Goal: Task Accomplishment & Management: Use online tool/utility

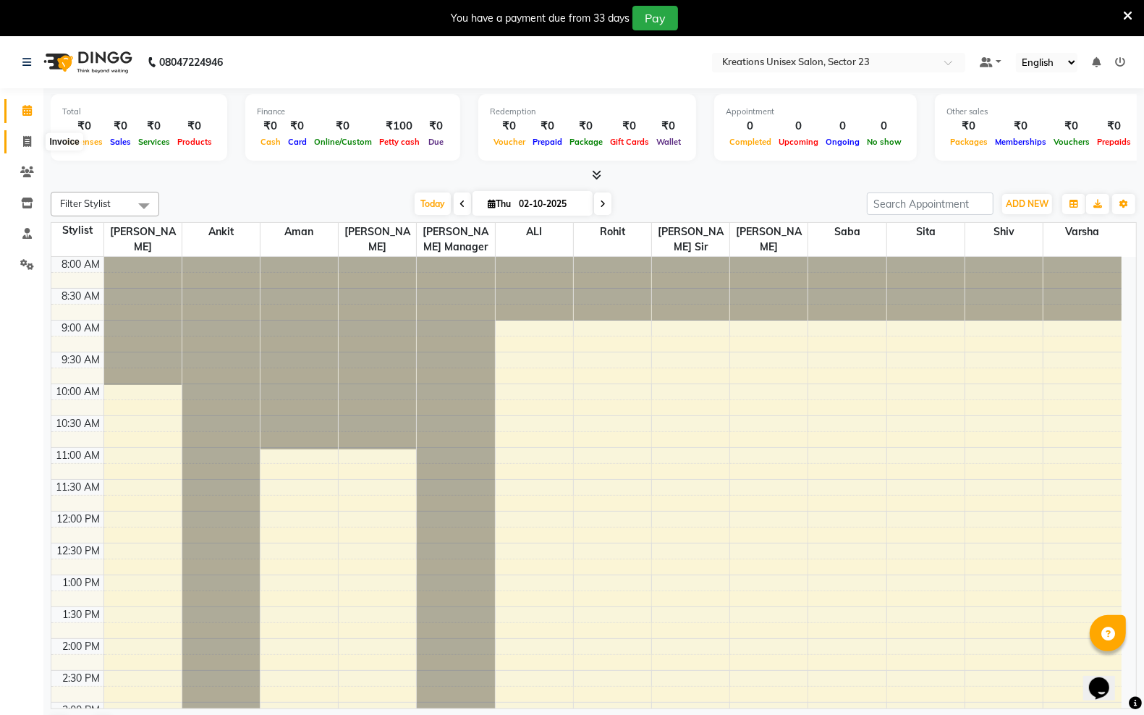
drag, startPoint x: 26, startPoint y: 147, endPoint x: 36, endPoint y: 145, distance: 10.4
click at [26, 147] on span at bounding box center [26, 142] width 25 height 17
select select "service"
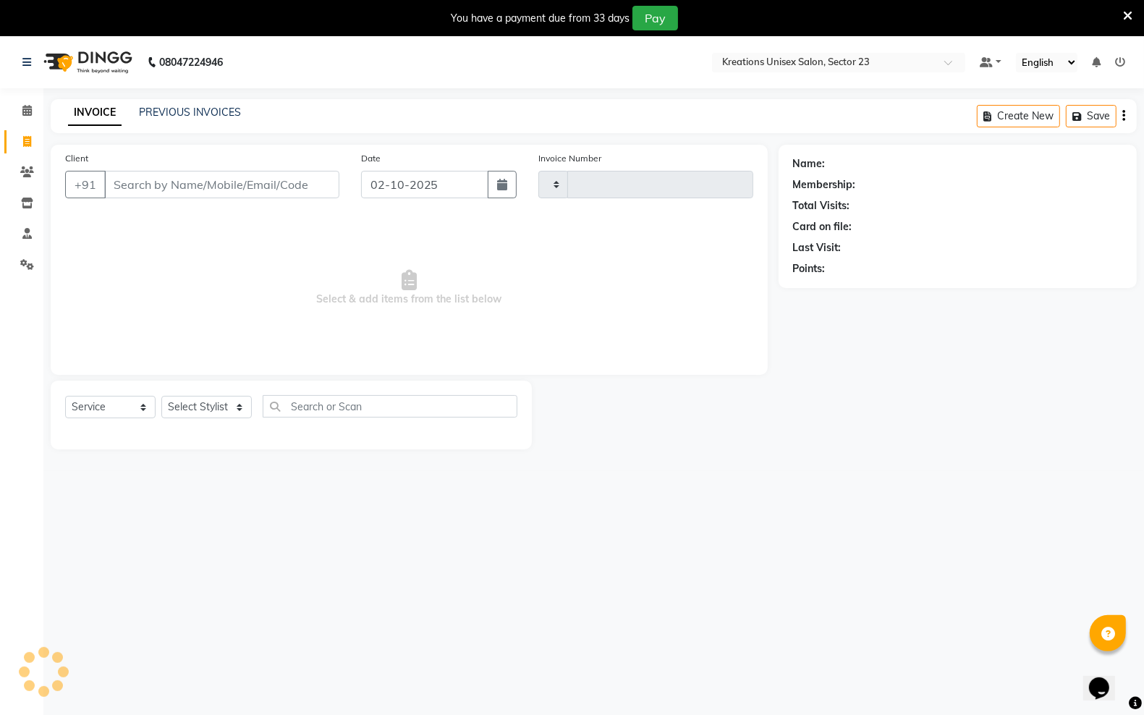
type input "4477"
select select "6161"
click at [165, 119] on div "INVOICE PREVIOUS INVOICES" at bounding box center [155, 113] width 208 height 17
click at [167, 113] on link "PREVIOUS INVOICES" at bounding box center [190, 112] width 102 height 13
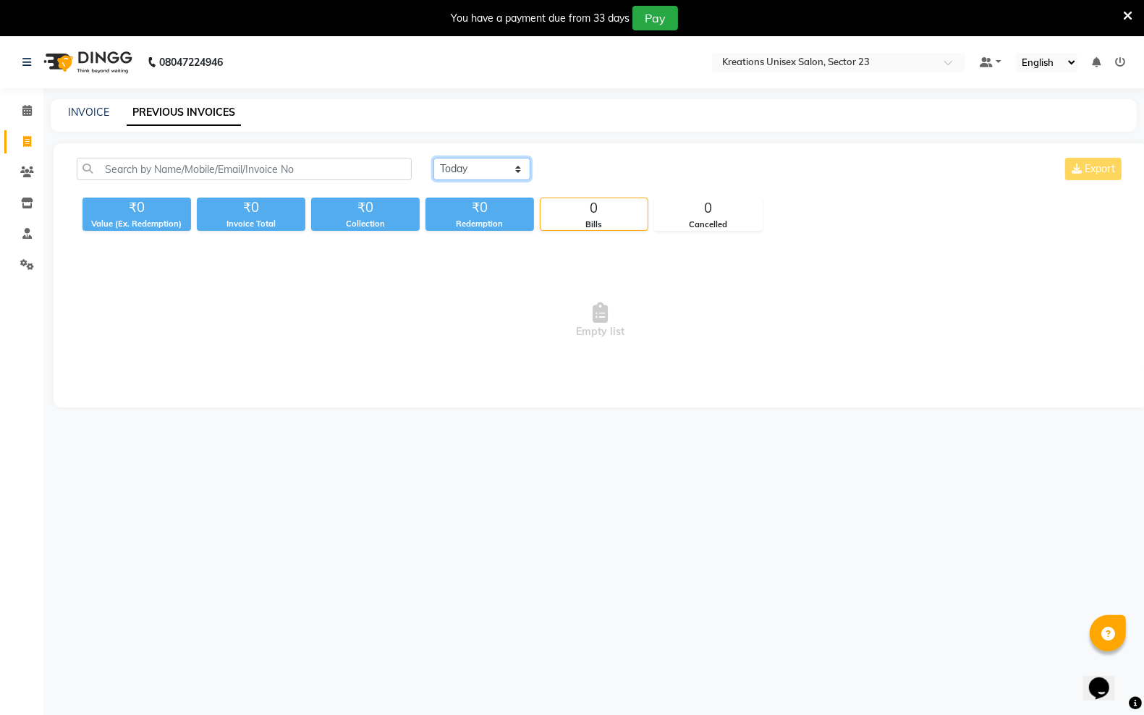
click at [467, 168] on select "[DATE] [DATE] Custom Range" at bounding box center [482, 169] width 97 height 22
click at [434, 158] on select "[DATE] [DATE] Custom Range" at bounding box center [482, 169] width 97 height 22
click at [514, 165] on select "[DATE] [DATE] Custom Range" at bounding box center [482, 169] width 97 height 22
select select "range"
click at [434, 158] on select "[DATE] [DATE] Custom Range" at bounding box center [482, 169] width 97 height 22
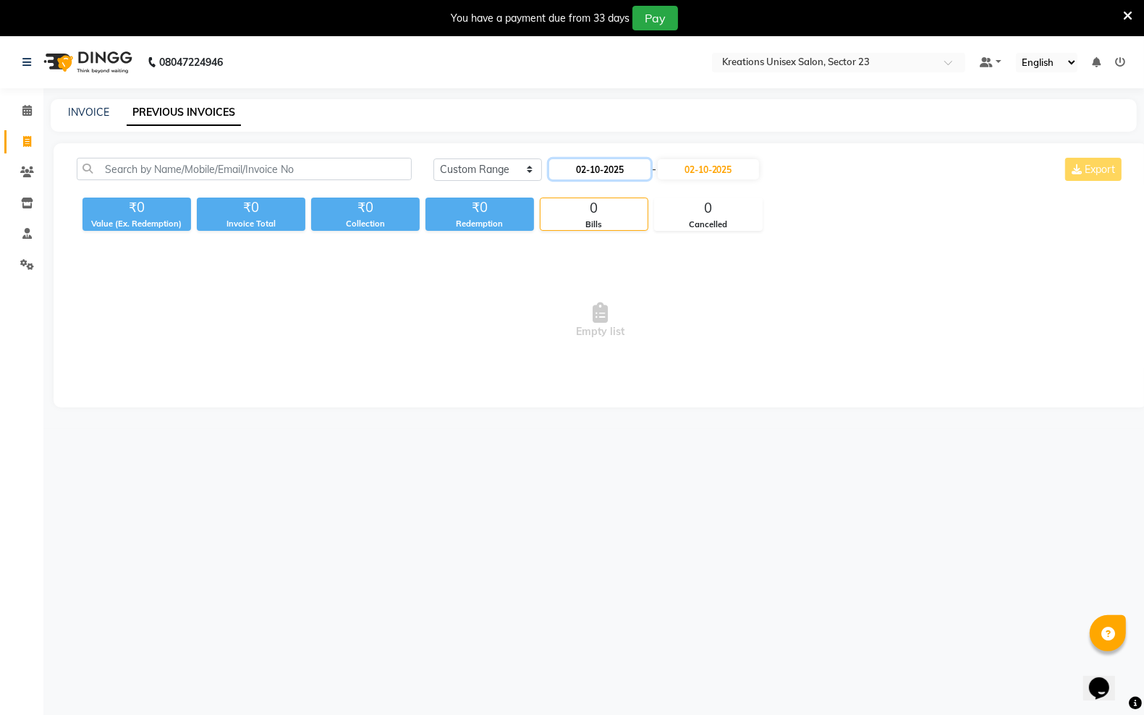
click at [614, 171] on input "02-10-2025" at bounding box center [599, 169] width 101 height 20
select select "10"
select select "2025"
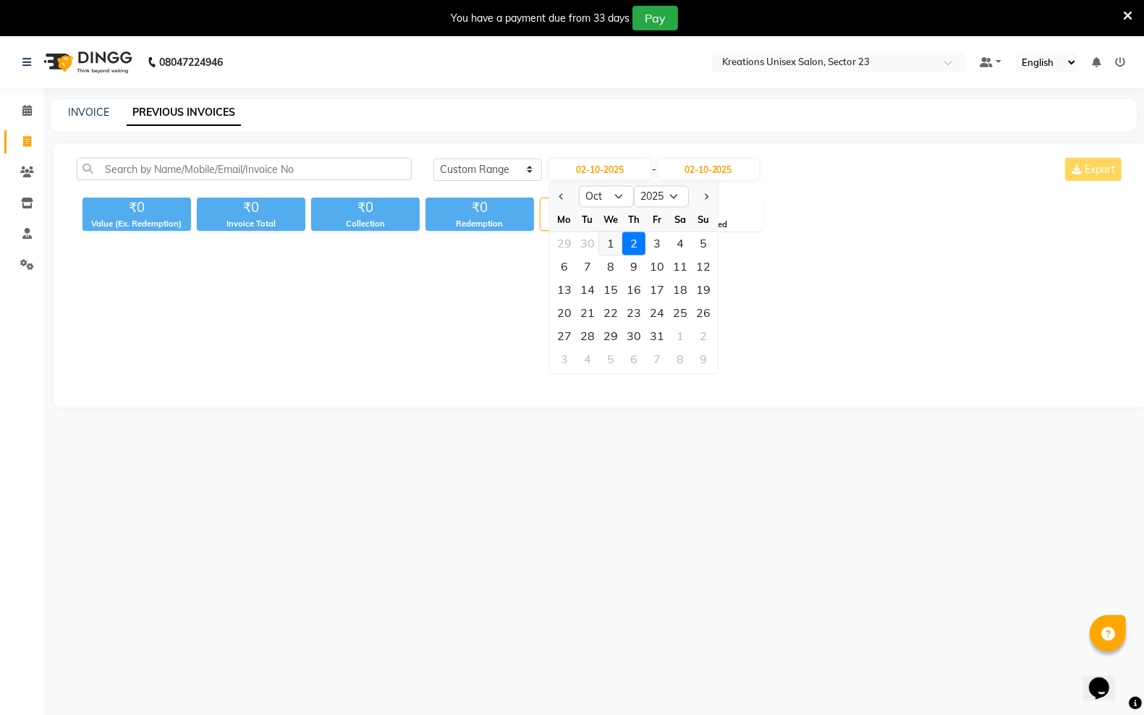
click at [608, 248] on div "1" at bounding box center [610, 243] width 23 height 23
type input "01-10-2025"
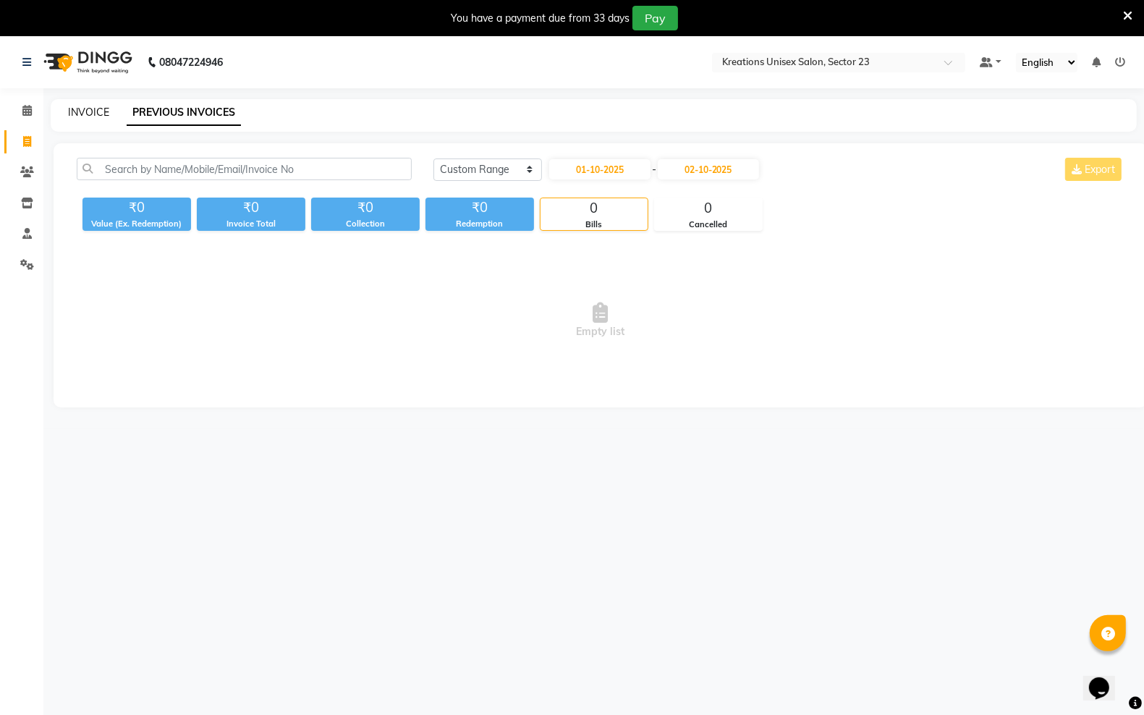
click at [101, 116] on link "INVOICE" at bounding box center [88, 112] width 41 height 13
select select "service"
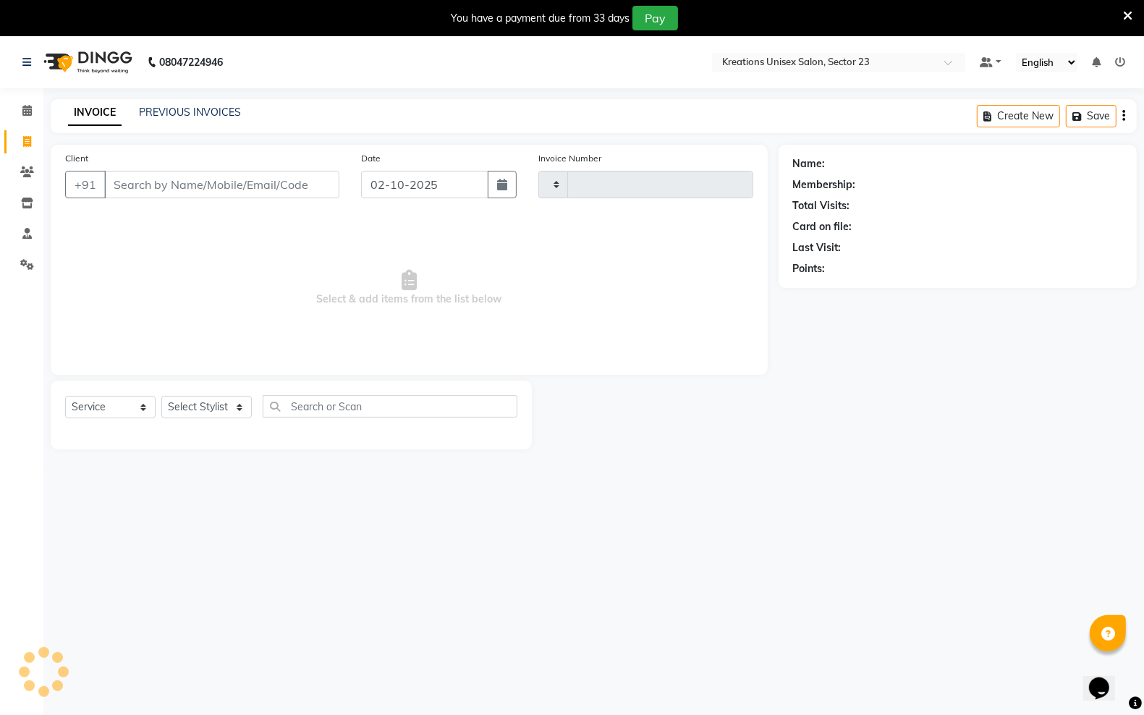
type input "4477"
select select "6161"
click at [208, 106] on link "PREVIOUS INVOICES" at bounding box center [190, 112] width 102 height 13
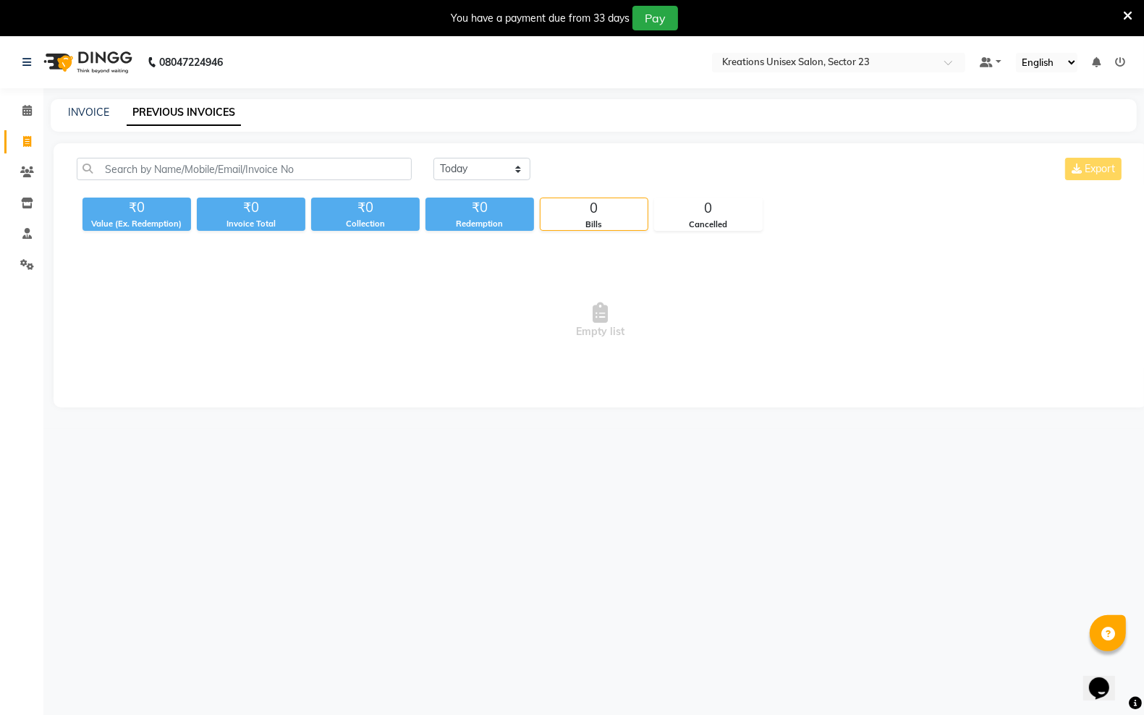
click at [482, 154] on div "[DATE] [DATE] Custom Range Export ₹0 Value (Ex. Redemption) ₹0 Invoice Total ₹0…" at bounding box center [601, 275] width 1095 height 264
click at [484, 169] on select "[DATE] [DATE] Custom Range" at bounding box center [482, 169] width 97 height 22
select select "[DATE]"
click at [434, 158] on select "[DATE] [DATE] Custom Range" at bounding box center [482, 169] width 97 height 22
click at [91, 111] on link "INVOICE" at bounding box center [88, 112] width 41 height 13
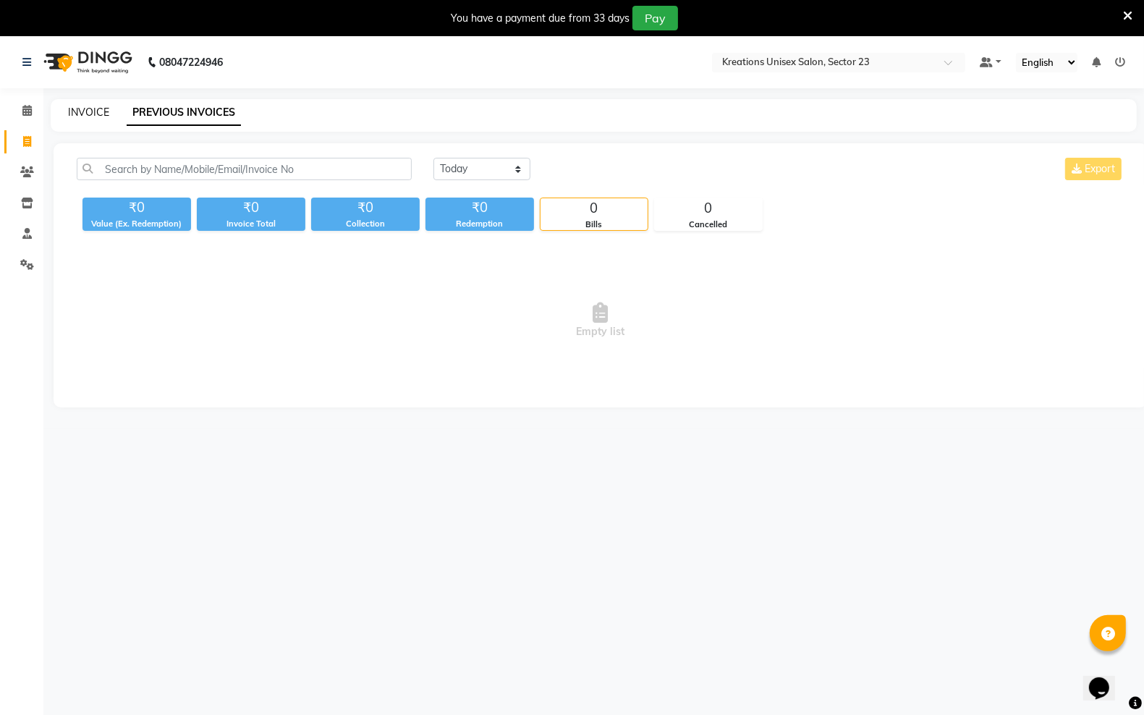
select select "6161"
select select "service"
